Goal: Navigation & Orientation: Go to known website

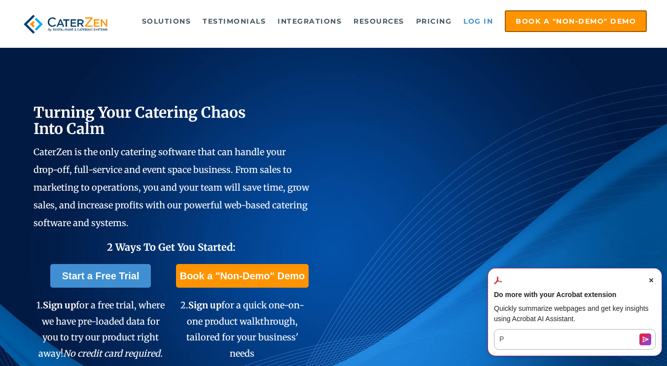
click at [476, 16] on link "Log in" at bounding box center [478, 21] width 39 height 20
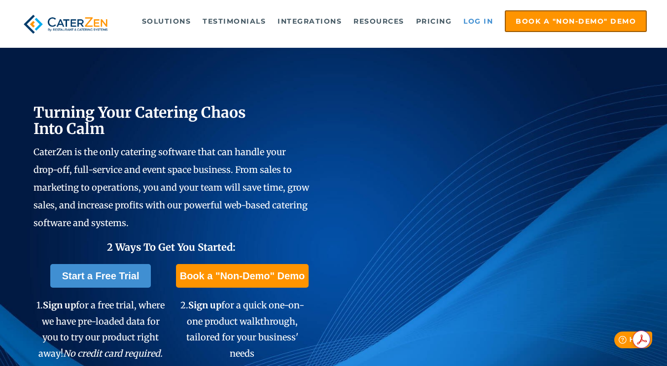
click at [474, 21] on link "Log in" at bounding box center [478, 21] width 39 height 20
click at [471, 24] on link "Log in" at bounding box center [478, 21] width 39 height 20
